Goal: Use online tool/utility: Utilize a website feature to perform a specific function

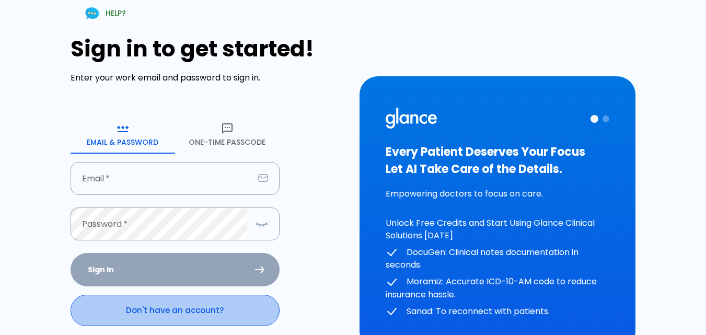
click at [109, 305] on link "Don't have an account?" at bounding box center [175, 310] width 209 height 31
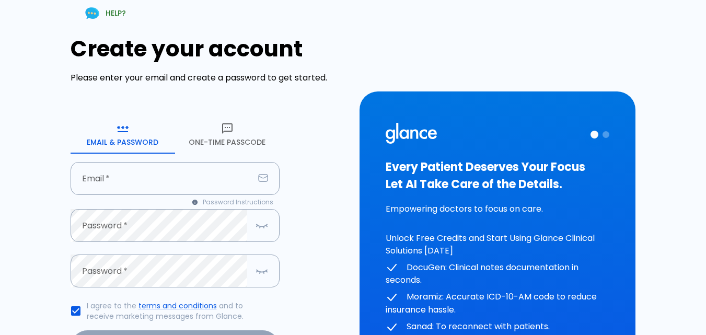
click at [232, 131] on icon "button" at bounding box center [227, 128] width 13 height 13
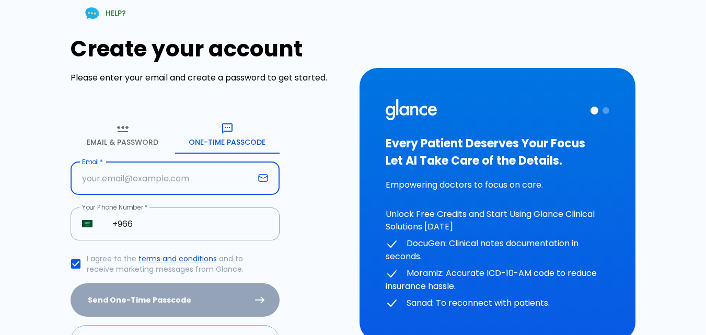
click at [150, 178] on input "text" at bounding box center [162, 178] width 183 height 33
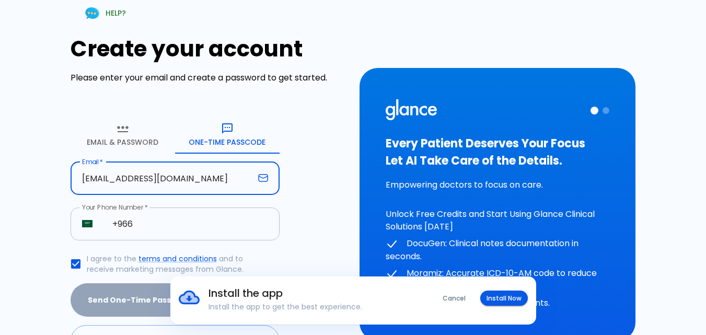
type input "[EMAIL_ADDRESS][DOMAIN_NAME]"
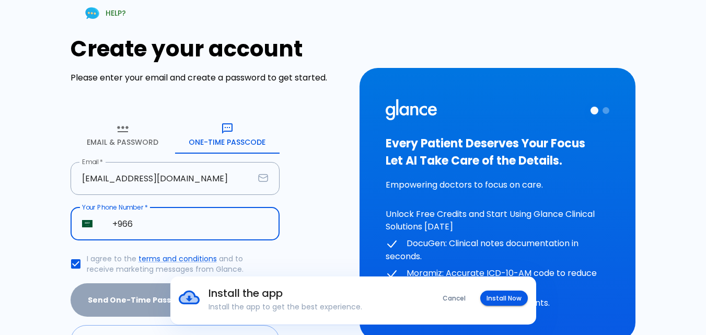
click at [182, 221] on input "+966" at bounding box center [190, 223] width 179 height 33
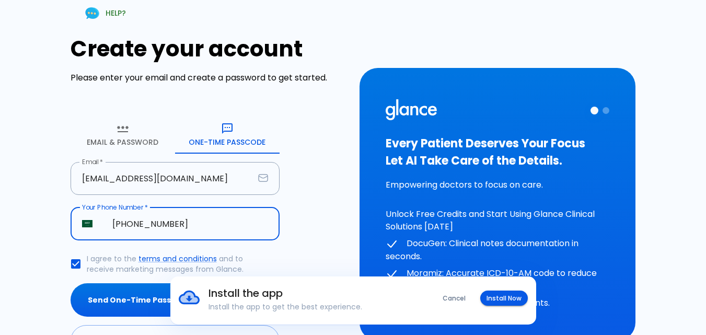
type input "[PHONE_NUMBER]"
click at [94, 302] on div "Install the app Install the app to get the best experience. Cancel Install Now" at bounding box center [353, 300] width 706 height 48
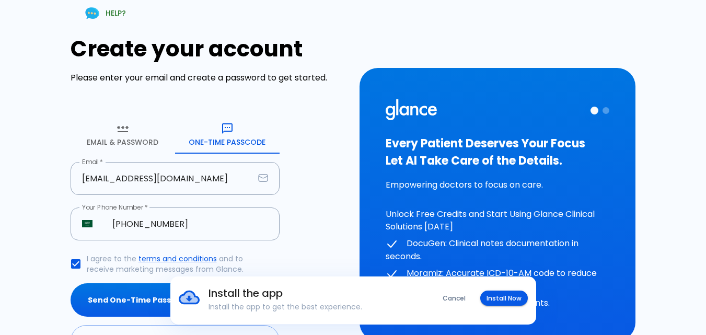
click at [95, 298] on div "Install the app Install the app to get the best experience. Cancel Install Now" at bounding box center [353, 300] width 706 height 48
click at [122, 295] on div "Install the app Install the app to get the best experience. Cancel Install Now" at bounding box center [353, 300] width 706 height 48
click at [105, 306] on div "Install the app Install the app to get the best experience. Cancel Install Now" at bounding box center [353, 300] width 706 height 48
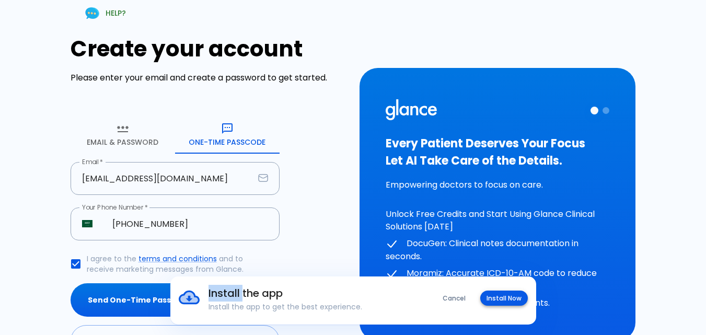
click at [510, 290] on button "Install Now" at bounding box center [504, 297] width 48 height 15
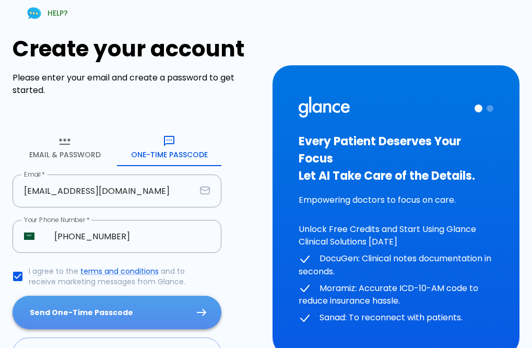
click at [106, 316] on button "Send One-Time Passcode" at bounding box center [117, 313] width 209 height 34
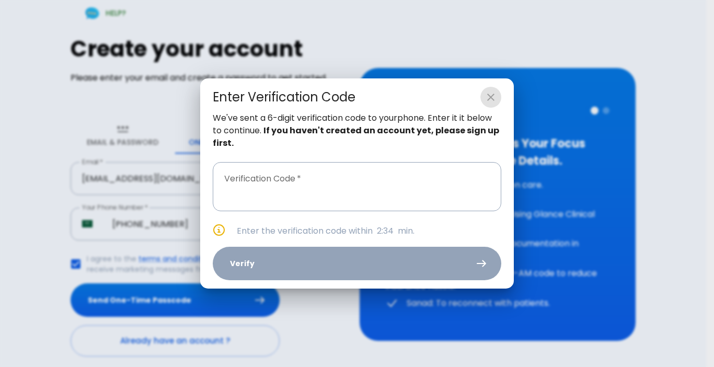
click at [499, 91] on button "close" at bounding box center [490, 97] width 21 height 21
type input "_ _ _ _ _ _"
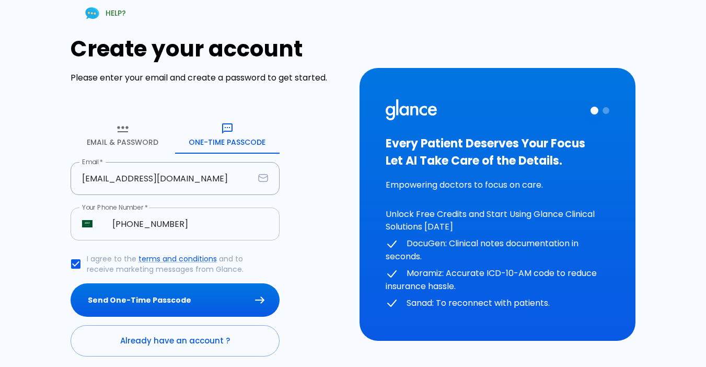
click at [211, 222] on input "[PHONE_NUMBER]" at bounding box center [190, 223] width 179 height 33
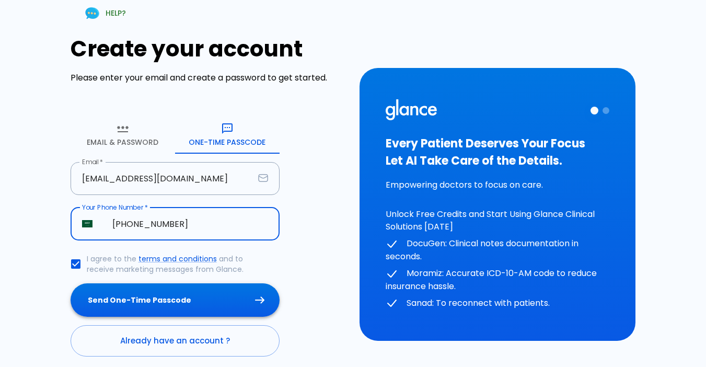
click at [189, 300] on button "Send One-Time Passcode" at bounding box center [175, 300] width 209 height 34
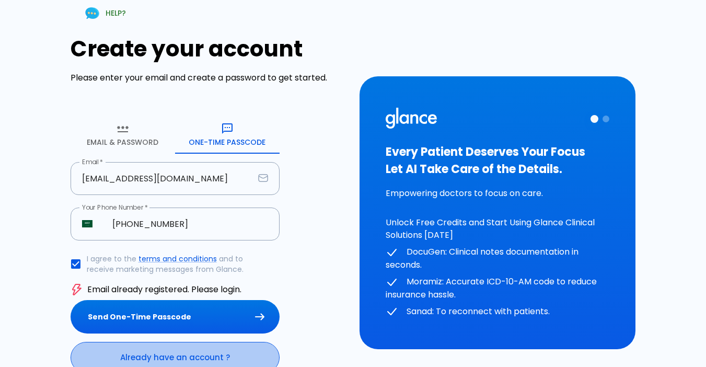
click at [119, 334] on link "Already have an account ?" at bounding box center [175, 357] width 209 height 31
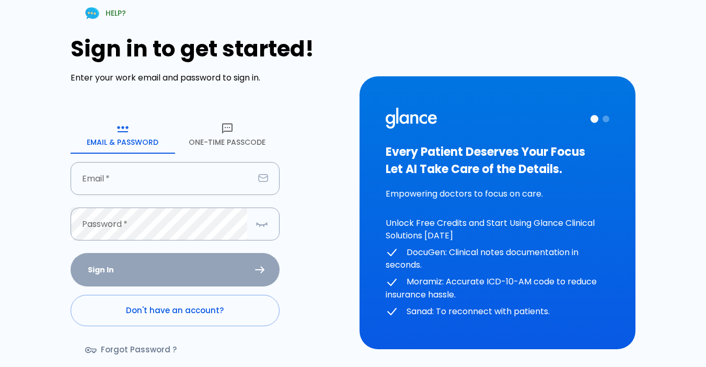
click at [221, 127] on icon "button" at bounding box center [227, 128] width 13 height 13
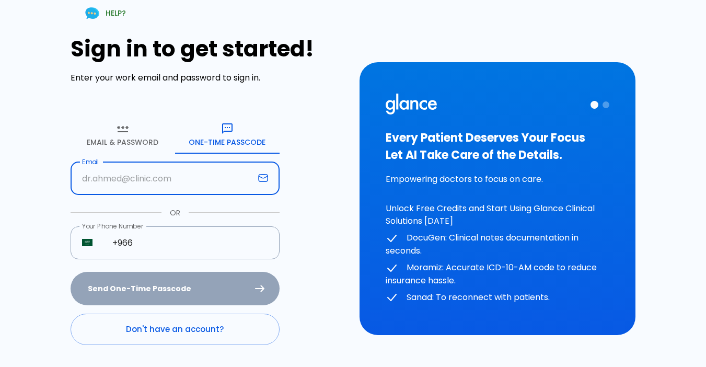
click at [170, 188] on input "text" at bounding box center [162, 178] width 183 height 33
type input "[EMAIL_ADDRESS][DOMAIN_NAME]"
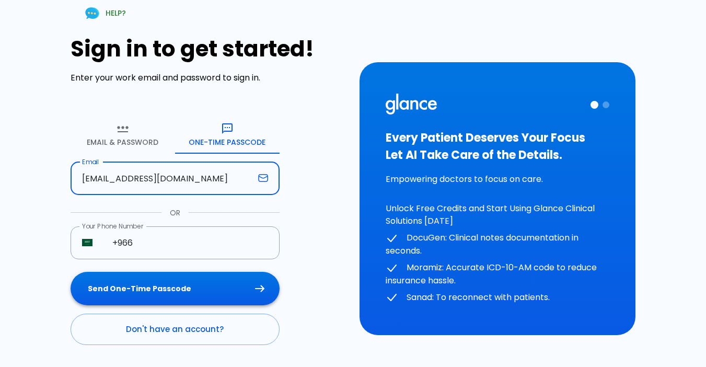
click at [158, 299] on button "Send One-Time Passcode" at bounding box center [175, 289] width 209 height 34
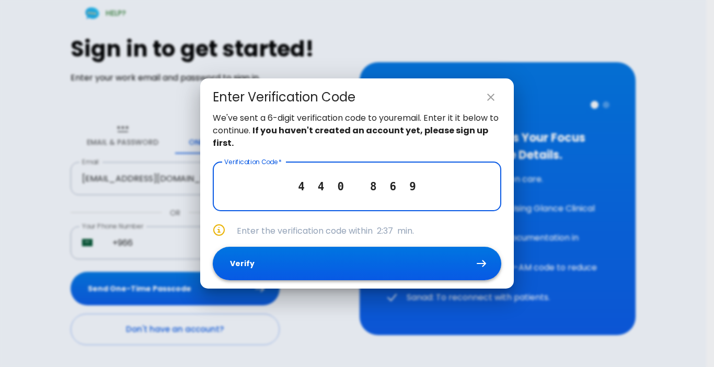
type input "4 4 0 8 6 9"
click at [256, 258] on button "Verify" at bounding box center [357, 264] width 288 height 34
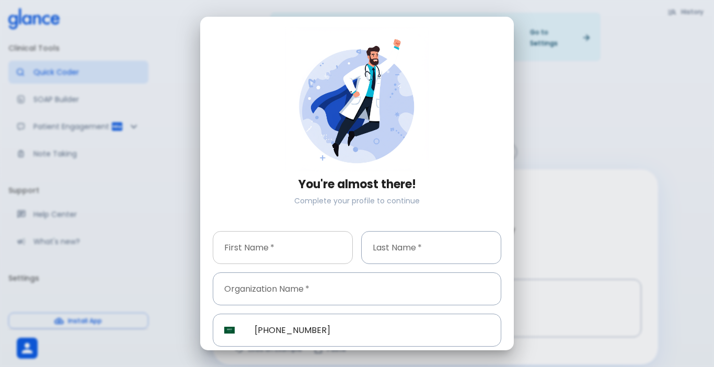
click at [261, 240] on input "text" at bounding box center [283, 247] width 140 height 33
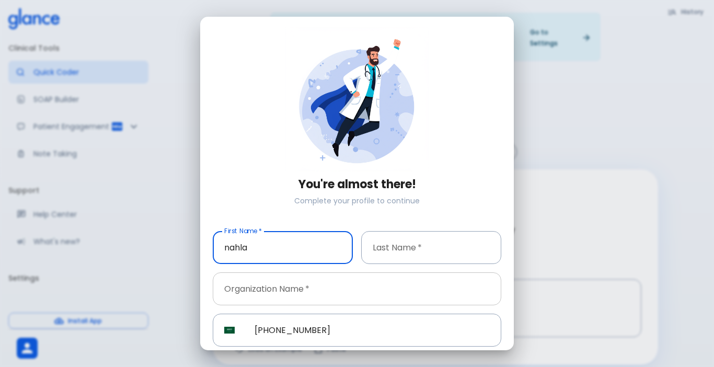
type input "nahla"
drag, startPoint x: 410, startPoint y: 280, endPoint x: 413, endPoint y: 255, distance: 25.3
click at [410, 279] on input "text" at bounding box center [357, 288] width 288 height 33
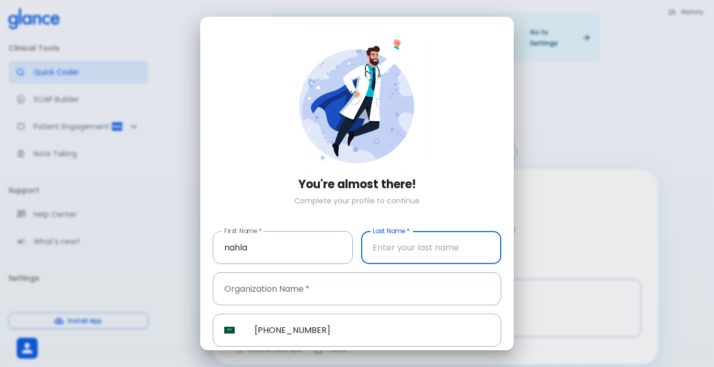
click at [412, 253] on input "text" at bounding box center [431, 247] width 140 height 33
type input "elnaiem"
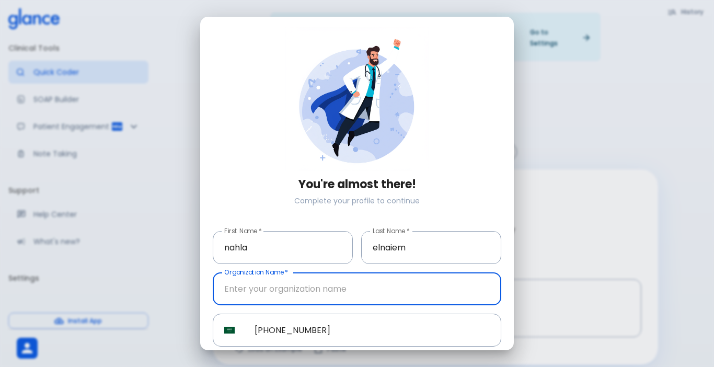
click at [370, 294] on input "text" at bounding box center [357, 288] width 288 height 33
type input "alfaradi clinic"
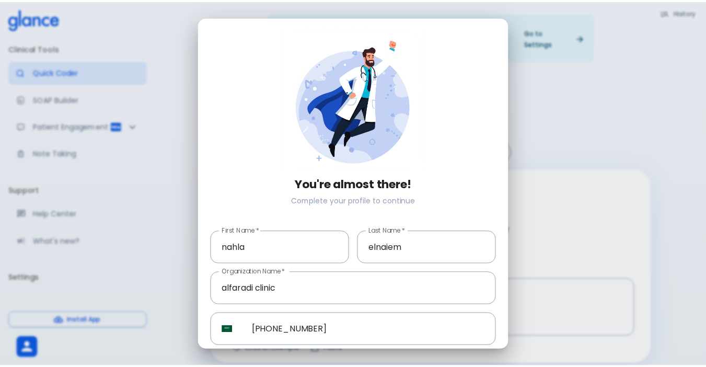
scroll to position [37, 0]
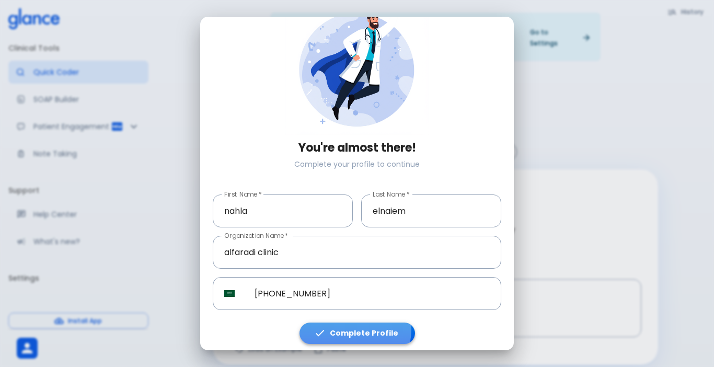
click at [347, 325] on button "Complete Profile" at bounding box center [356, 332] width 115 height 21
click at [346, 324] on button "Complete Profile" at bounding box center [356, 332] width 115 height 21
click at [345, 323] on button "Complete Profile" at bounding box center [356, 332] width 115 height 21
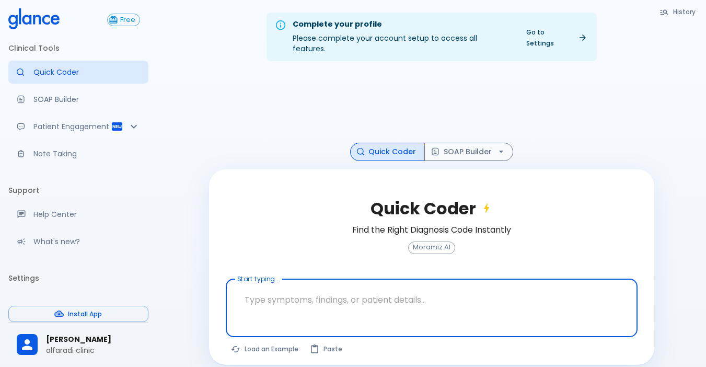
click at [345, 292] on textarea at bounding box center [431, 299] width 397 height 33
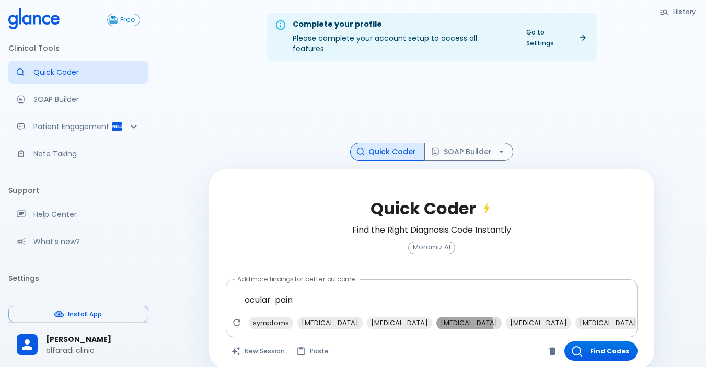
click at [436, 317] on span "[MEDICAL_DATA]" at bounding box center [468, 323] width 65 height 12
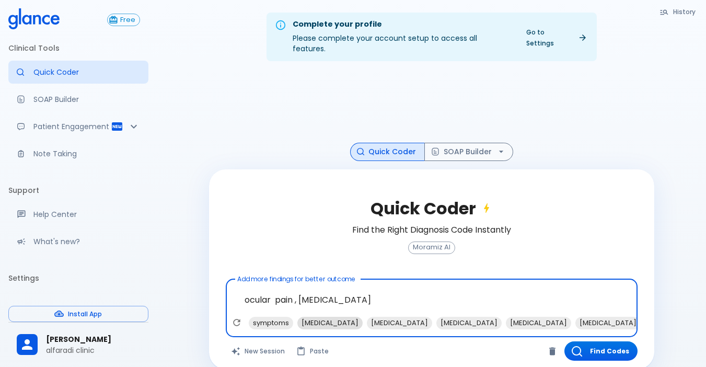
click at [321, 317] on span "[MEDICAL_DATA]" at bounding box center [329, 323] width 65 height 12
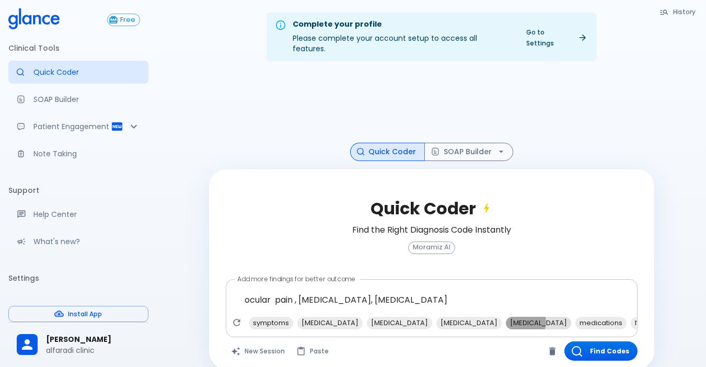
click at [506, 317] on span "[MEDICAL_DATA]" at bounding box center [538, 323] width 65 height 12
click at [618, 317] on span "topical [MEDICAL_DATA]" at bounding box center [642, 323] width 90 height 12
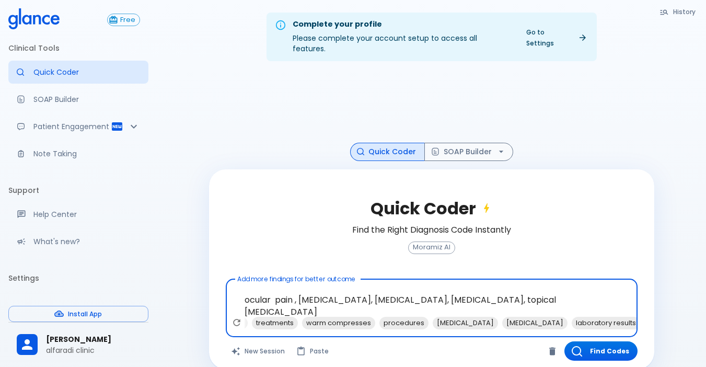
scroll to position [0, 495]
click at [552, 317] on span "laboratory results" at bounding box center [583, 323] width 68 height 12
type textarea "ocular pain , [MEDICAL_DATA], [MEDICAL_DATA], [MEDICAL_DATA], topical [MEDICAL_…"
click at [587, 334] on button "Find Codes" at bounding box center [600, 350] width 73 height 19
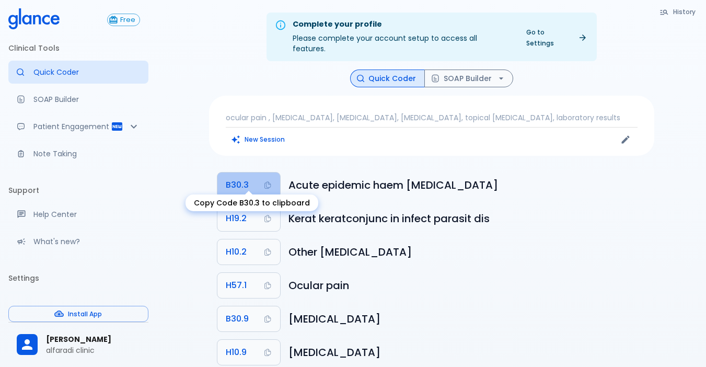
click at [241, 178] on span "B30.3" at bounding box center [237, 185] width 23 height 15
click at [228, 178] on span "B30.3" at bounding box center [237, 185] width 23 height 15
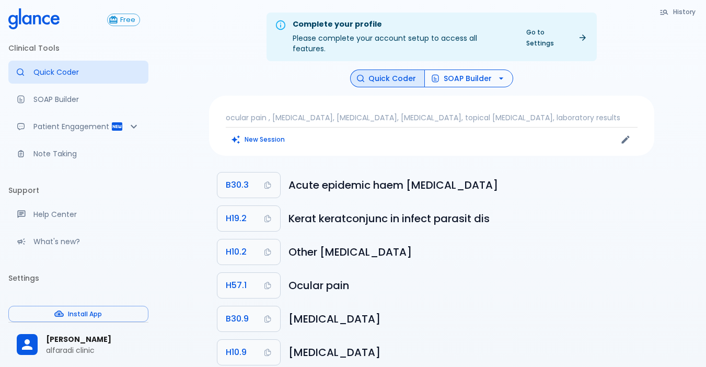
click at [476, 69] on button "SOAP Builder" at bounding box center [468, 78] width 89 height 18
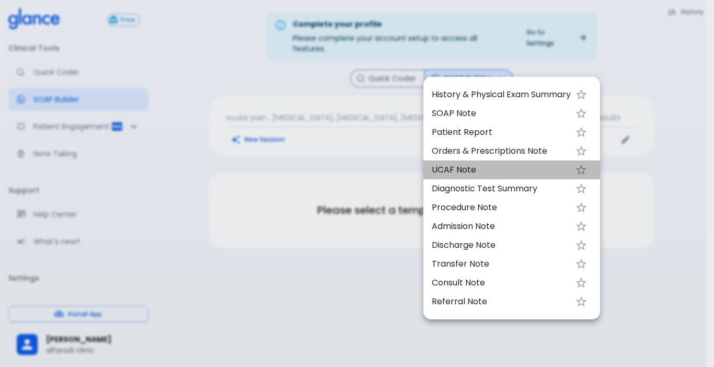
click at [458, 178] on li "UCAF Note" at bounding box center [511, 169] width 177 height 19
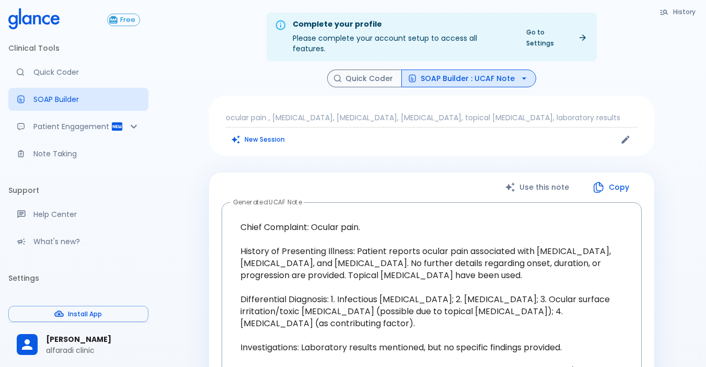
drag, startPoint x: 0, startPoint y: 113, endPoint x: 0, endPoint y: 151, distance: 38.1
click at [0, 151] on div "Free Clinical Tools Quick Coder SOAP Builder Patient Engagement Note Taking Sup…" at bounding box center [78, 183] width 157 height 367
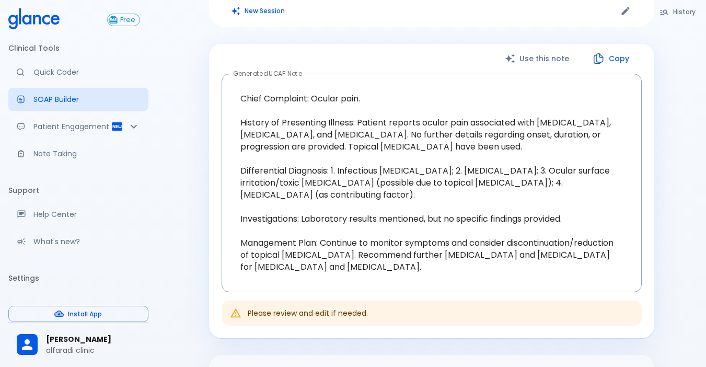
scroll to position [127, 0]
click at [603, 54] on icon "button" at bounding box center [598, 59] width 13 height 13
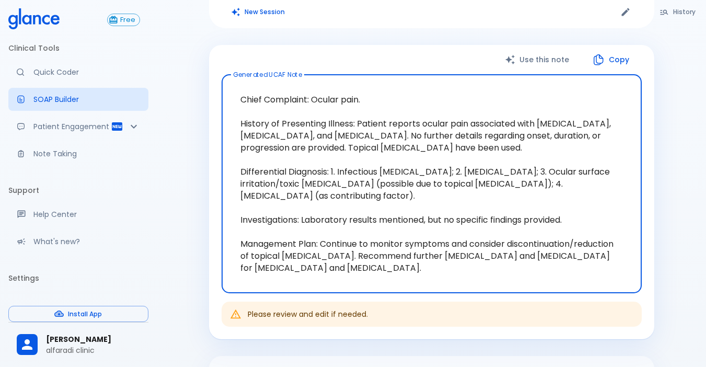
drag, startPoint x: 233, startPoint y: 132, endPoint x: 286, endPoint y: 154, distance: 57.6
click at [286, 154] on textarea "Chief Complaint: Ocular pain. History of Presenting Illness: Patient reports oc…" at bounding box center [431, 183] width 405 height 201
click at [307, 252] on textarea "Chief Complaint: Ocular pain. History of Presenting Illness: Patient reports oc…" at bounding box center [431, 183] width 405 height 201
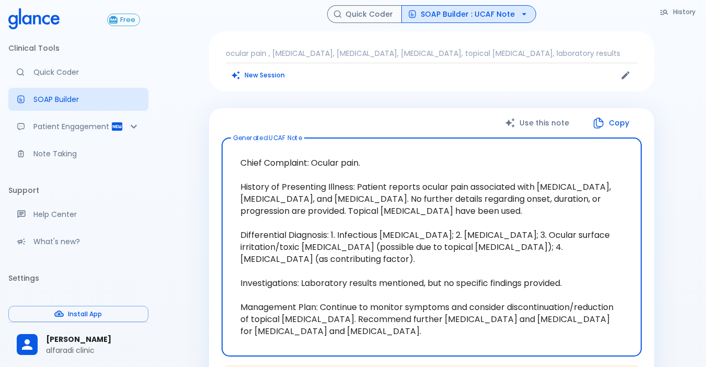
scroll to position [0, 0]
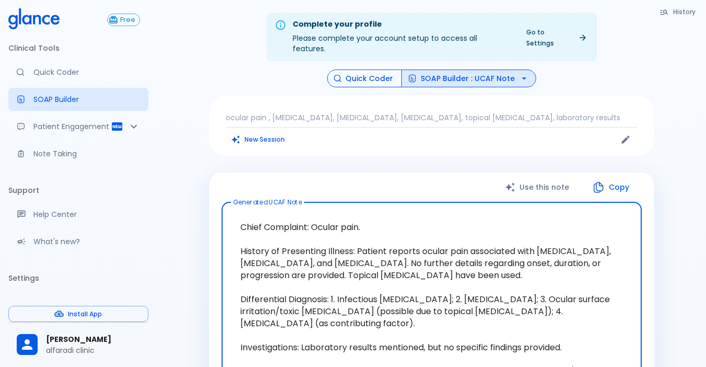
click at [355, 69] on button "Quick Coder" at bounding box center [364, 78] width 75 height 18
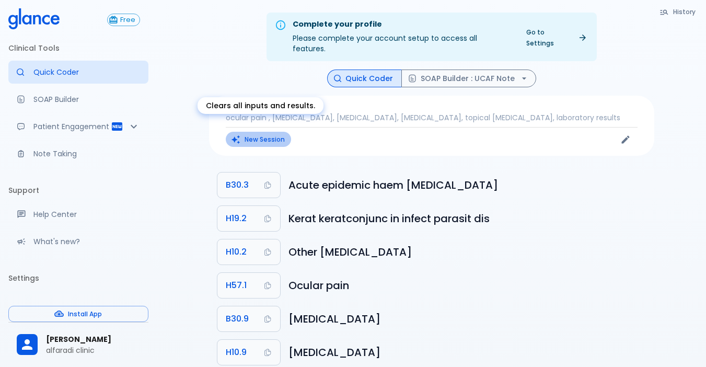
click at [248, 132] on button "New Session" at bounding box center [258, 139] width 65 height 15
